Goal: Find specific page/section: Find specific page/section

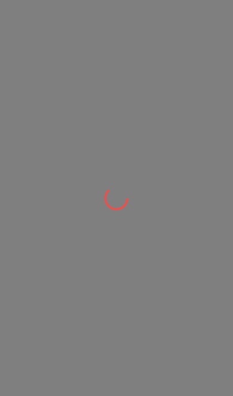
click at [208, 59] on div at bounding box center [116, 198] width 233 height 396
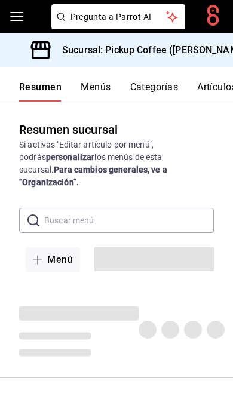
click at [196, 60] on div "Sucursal: Pickup Coffee ([PERSON_NAME])" at bounding box center [142, 49] width 264 height 33
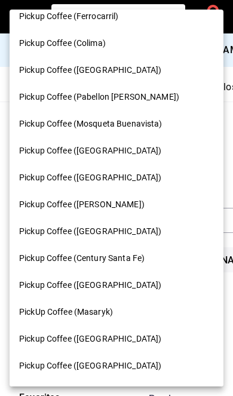
scroll to position [601, 0]
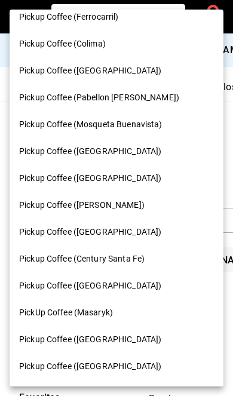
click at [130, 253] on span "Pickup Coffee (Century Santa Fe)" at bounding box center [82, 259] width 126 height 13
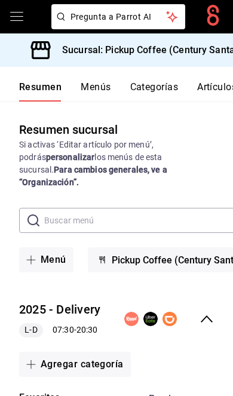
scroll to position [0, 1]
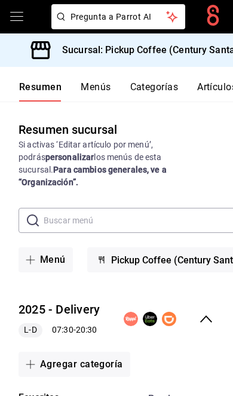
click at [207, 312] on icon "collapse-menu-row" at bounding box center [206, 319] width 14 height 14
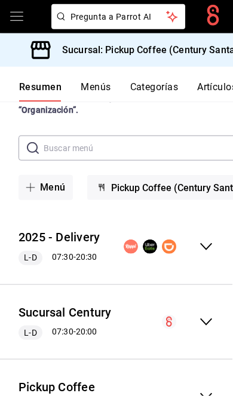
scroll to position [49, 0]
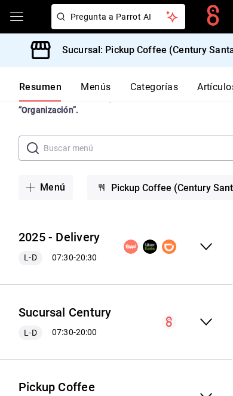
click at [210, 390] on icon "collapse-menu-row" at bounding box center [206, 397] width 14 height 14
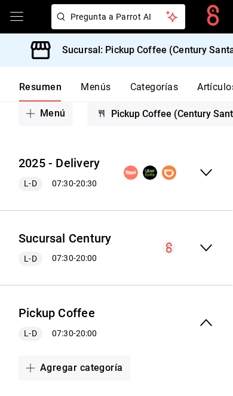
scroll to position [121, 0]
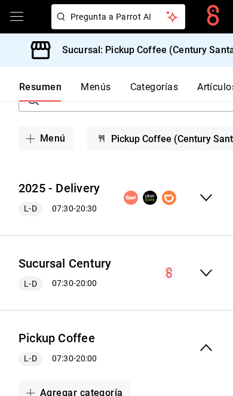
click at [210, 341] on icon "collapse-menu-row" at bounding box center [206, 348] width 14 height 14
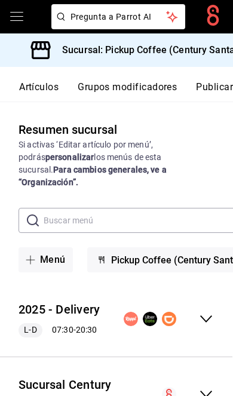
scroll to position [0, 181]
click at [14, 22] on icon "open drawer" at bounding box center [17, 17] width 14 height 14
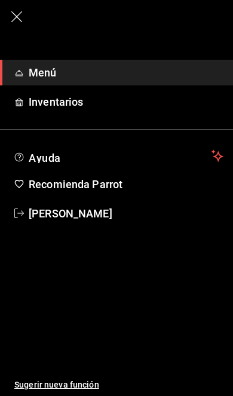
click at [172, 69] on span "Menú" at bounding box center [126, 73] width 195 height 16
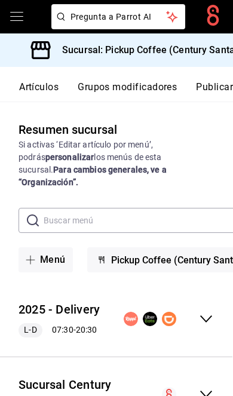
click at [209, 20] on icon at bounding box center [213, 15] width 12 height 21
click at [153, 22] on span "Pregunta a Parrot AI" at bounding box center [119, 17] width 96 height 13
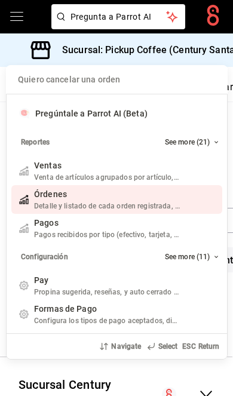
click at [173, 206] on span "Detalle y listado de cada orden registrada, filtrables por canal de venta, fech…" at bounding box center [177, 206] width 286 height 8
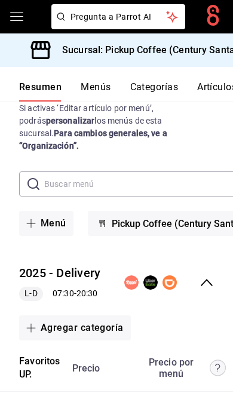
scroll to position [39, 0]
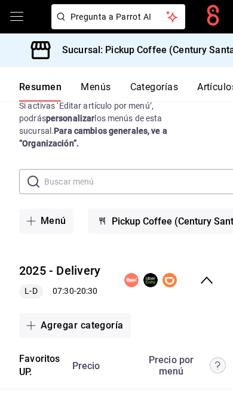
click at [156, 21] on span "Pregunta a Parrot AI" at bounding box center [119, 17] width 96 height 13
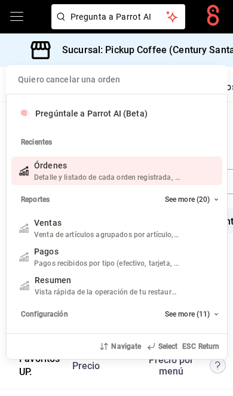
click at [112, 179] on span "Detalle y listado de cada orden registrada, filtrables por canal de venta, fech…" at bounding box center [177, 177] width 286 height 8
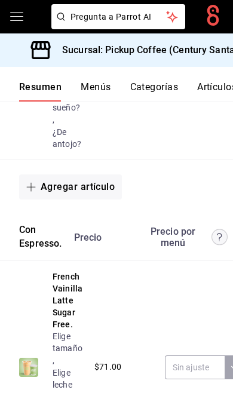
click at [165, 26] on button "Pregunta a Parrot AI" at bounding box center [118, 16] width 134 height 25
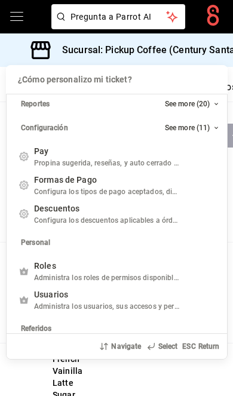
scroll to position [191, 0]
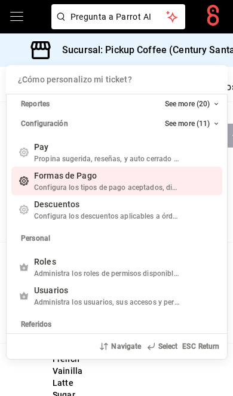
click at [182, 184] on div "Formas de Pago Configura los tipos de pago aceptados, divisas y reportes en el …" at bounding box center [116, 181] width 211 height 29
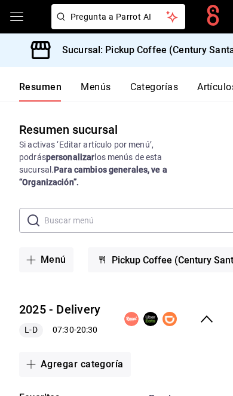
scroll to position [0, -20]
